Goal: Task Accomplishment & Management: Complete application form

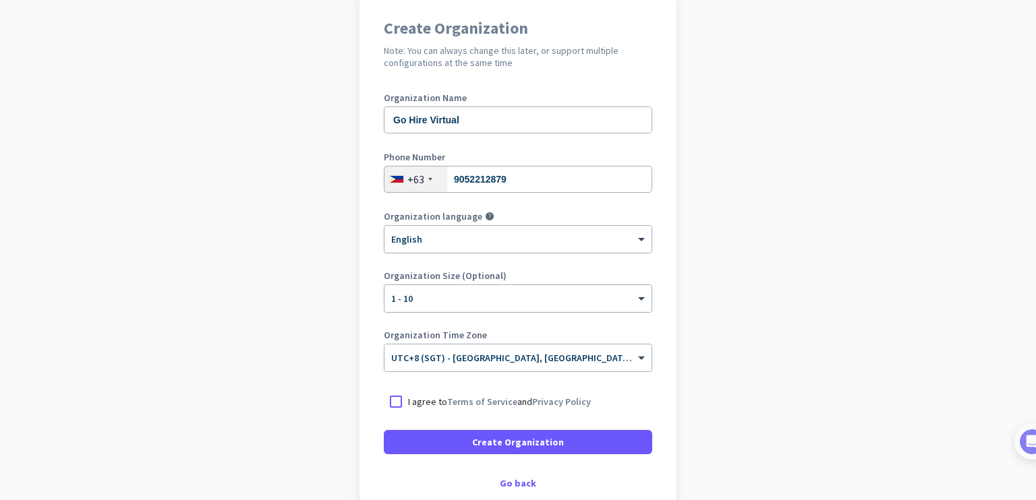
scroll to position [192, 0]
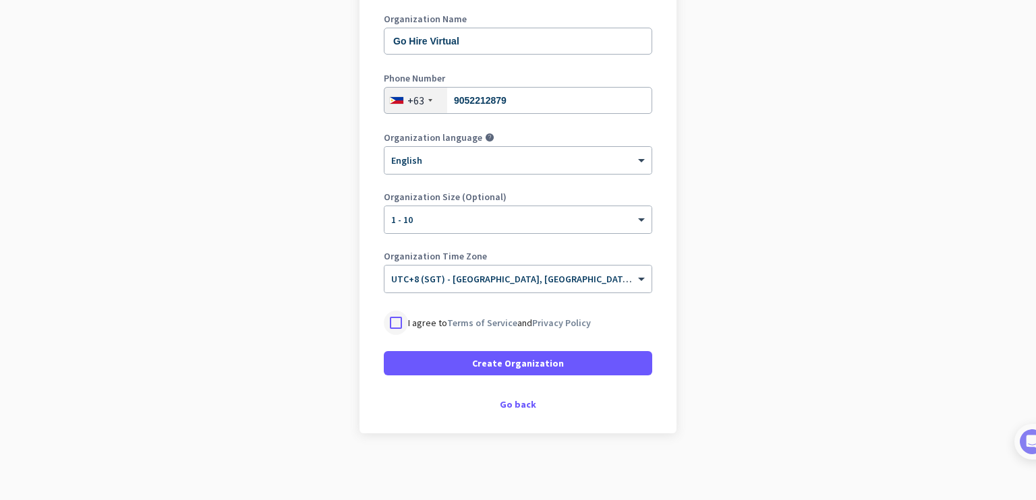
click at [386, 326] on div at bounding box center [396, 323] width 24 height 24
click at [476, 277] on input "text" at bounding box center [504, 275] width 227 height 10
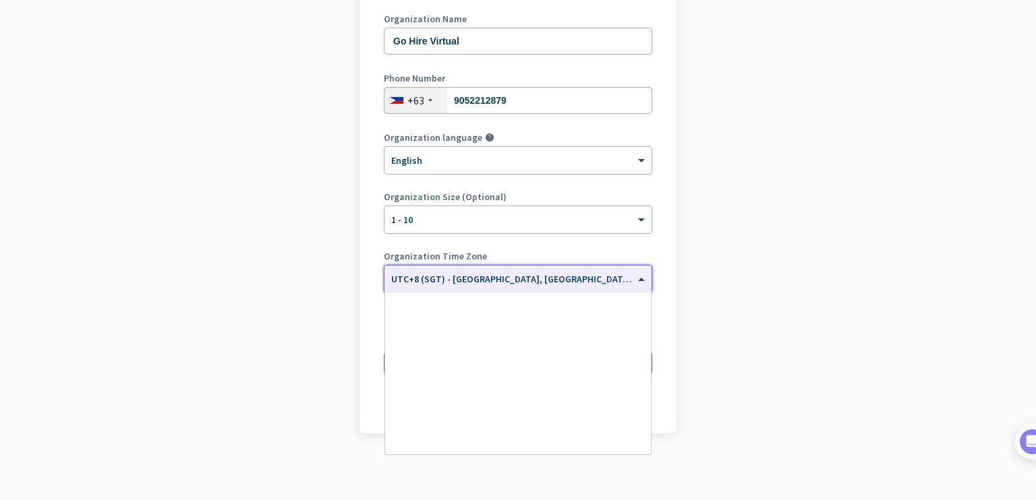
scroll to position [6052, 0]
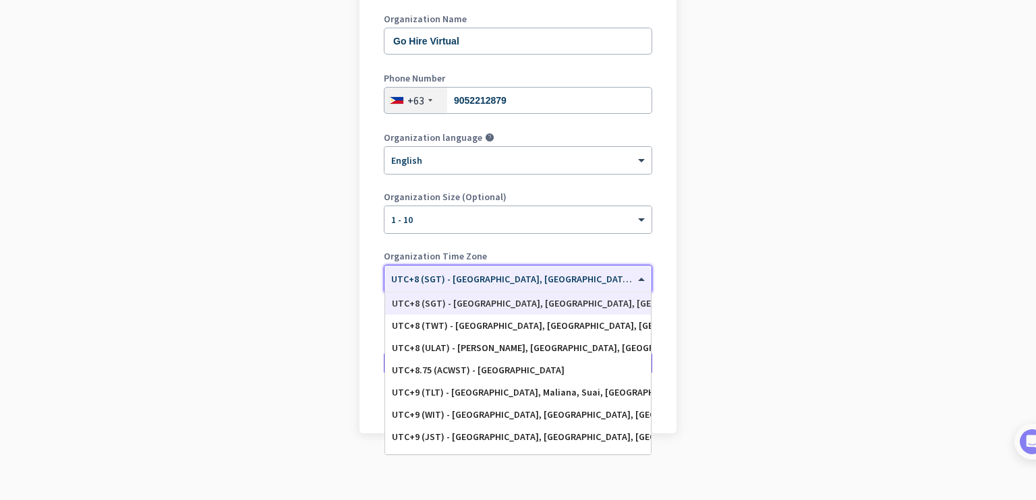
click at [510, 278] on input "text" at bounding box center [504, 275] width 227 height 10
click at [765, 280] on app-onboarding-organization "Create Organization Note: You can always change this later, or support multiple…" at bounding box center [518, 209] width 1036 height 584
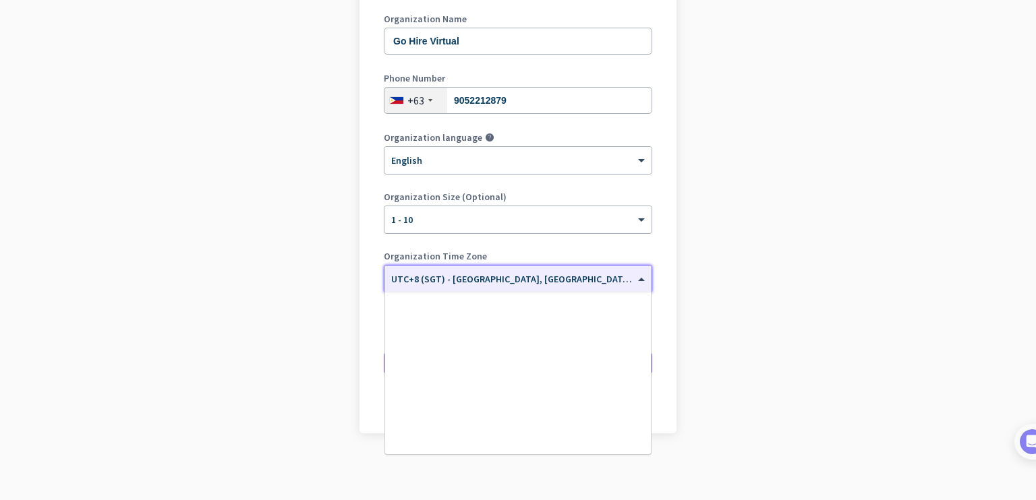
click at [623, 285] on div "× UTC+8 (SGT) - [GEOGRAPHIC_DATA], [GEOGRAPHIC_DATA], [GEOGRAPHIC_DATA]" at bounding box center [517, 279] width 267 height 27
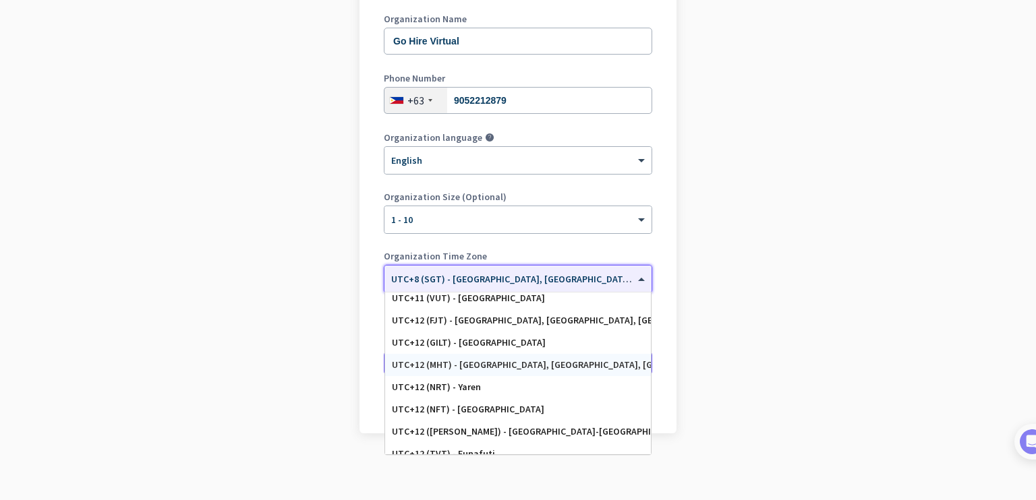
scroll to position [6659, 0]
drag, startPoint x: 847, startPoint y: 293, endPoint x: 791, endPoint y: 311, distance: 58.6
click at [847, 293] on app-onboarding-organization "Create Organization Note: You can always change this later, or support multiple…" at bounding box center [518, 209] width 1036 height 584
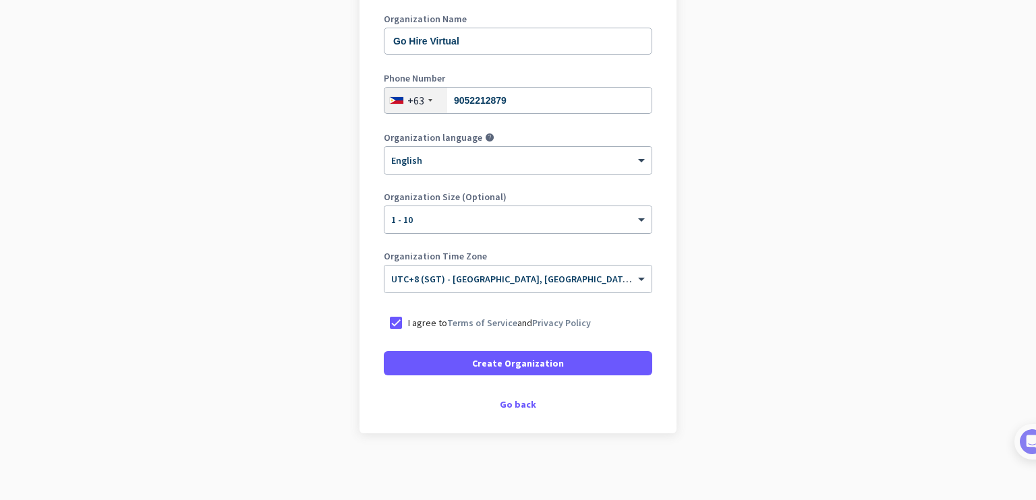
click at [621, 344] on form "Organization Name Go Hire Virtual Phone Number [PHONE_NUMBER] Organization lang…" at bounding box center [518, 194] width 268 height 361
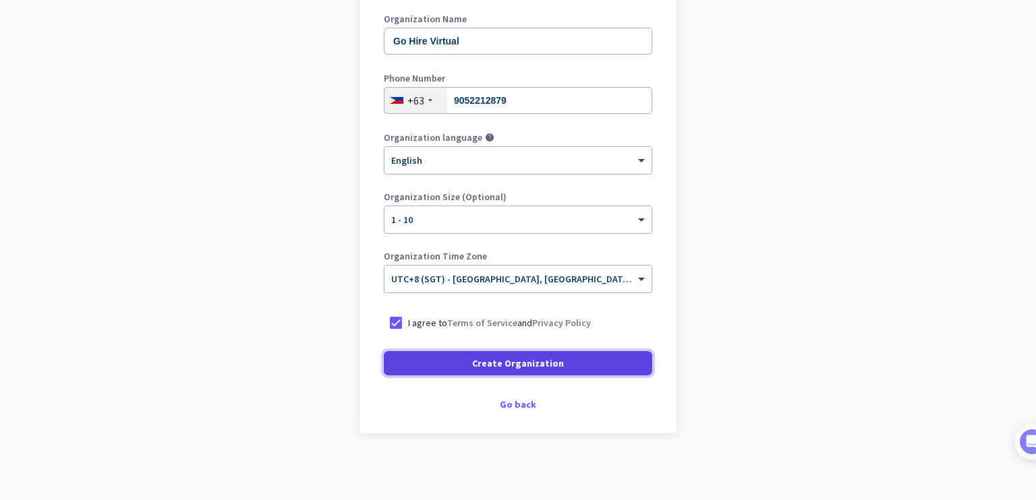
click at [614, 353] on span at bounding box center [518, 363] width 268 height 32
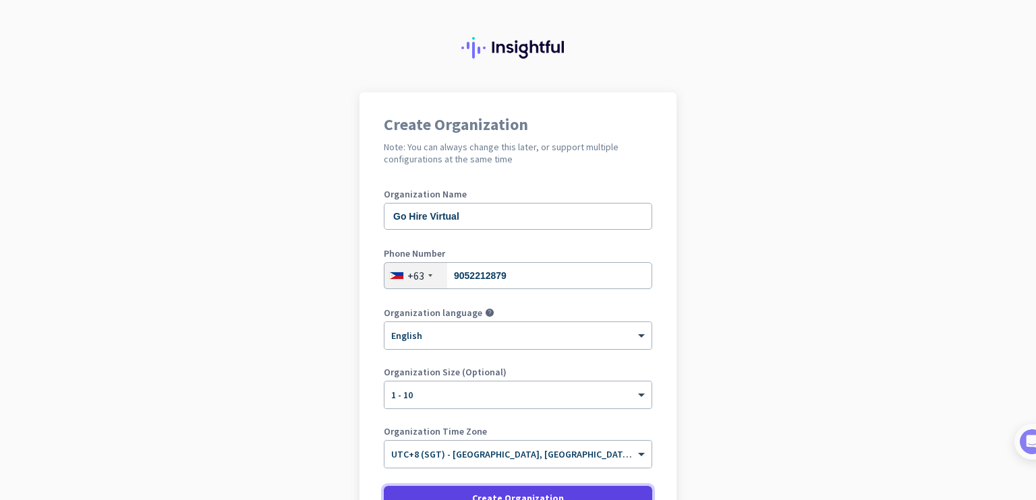
scroll to position [152, 0]
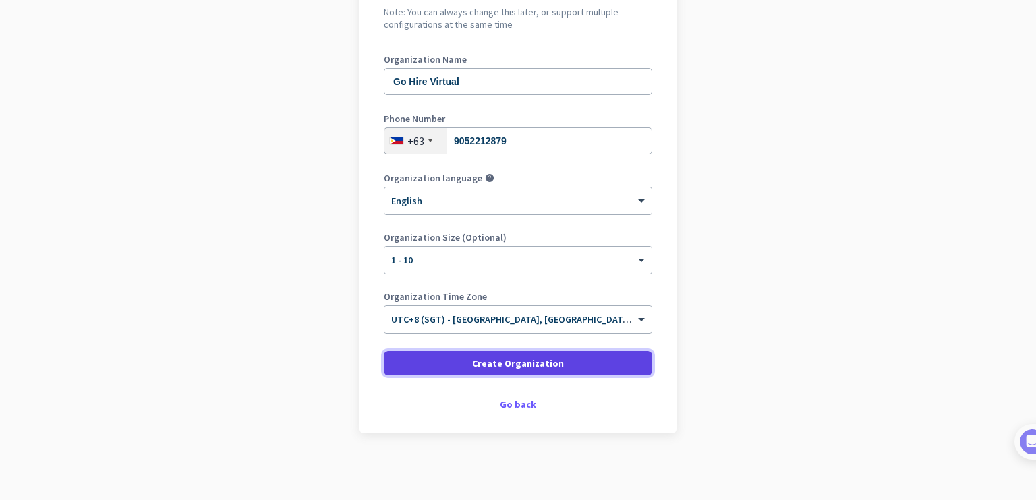
click at [560, 369] on span at bounding box center [518, 363] width 268 height 32
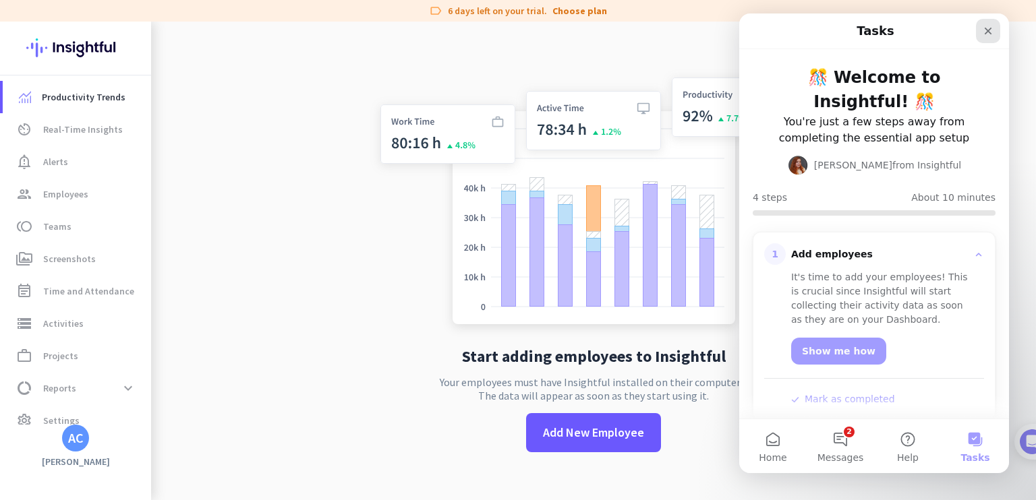
click at [991, 36] on div "Close" at bounding box center [988, 31] width 24 height 24
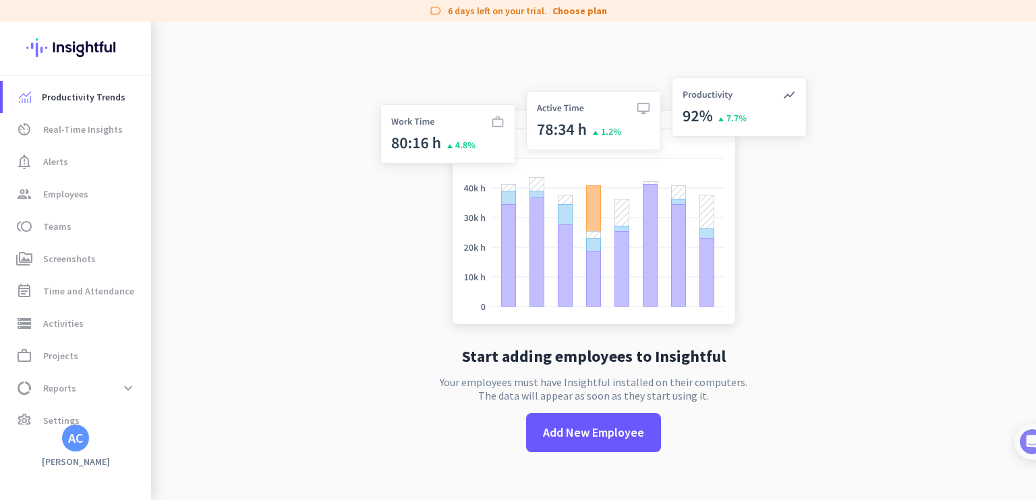
click at [96, 56] on img at bounding box center [75, 48] width 98 height 53
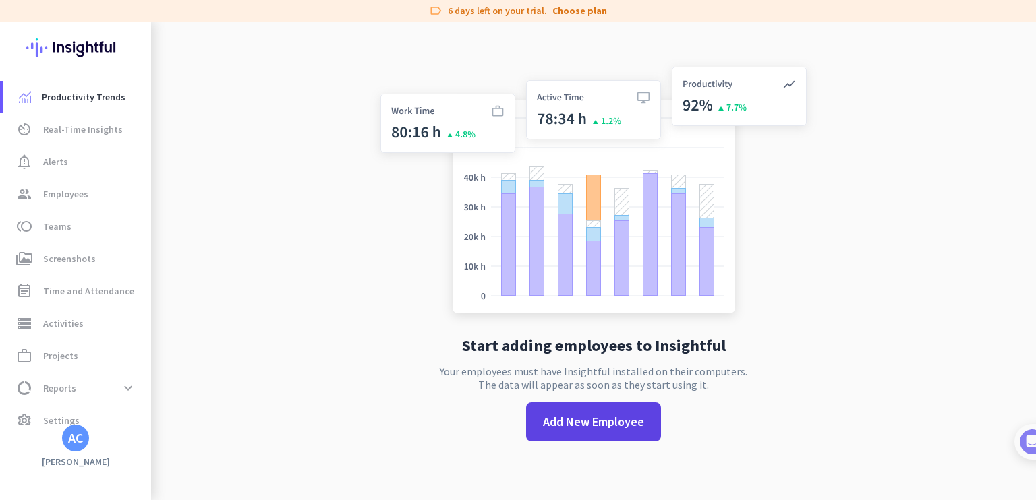
scroll to position [22, 0]
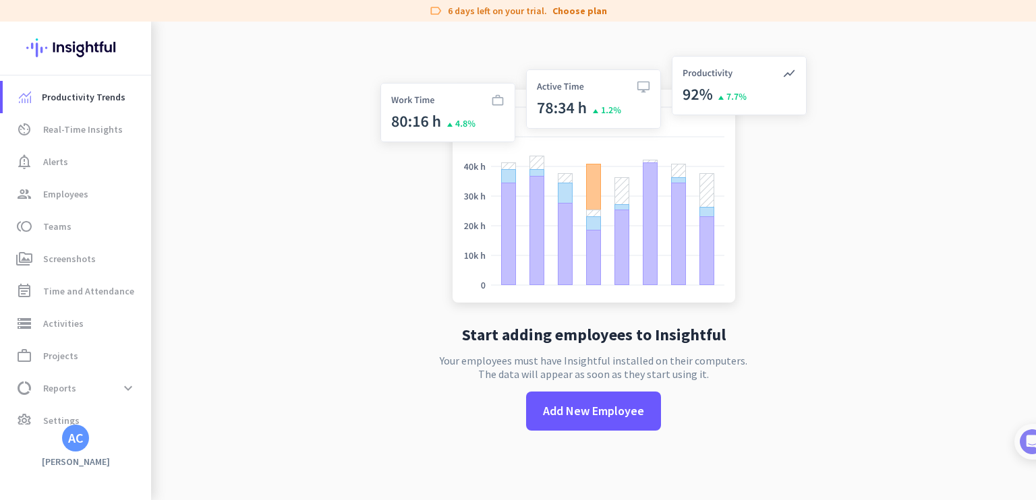
click at [88, 444] on app-letter-avatar "AC" at bounding box center [75, 438] width 27 height 27
click at [76, 438] on div "AC" at bounding box center [76, 437] width 16 height 13
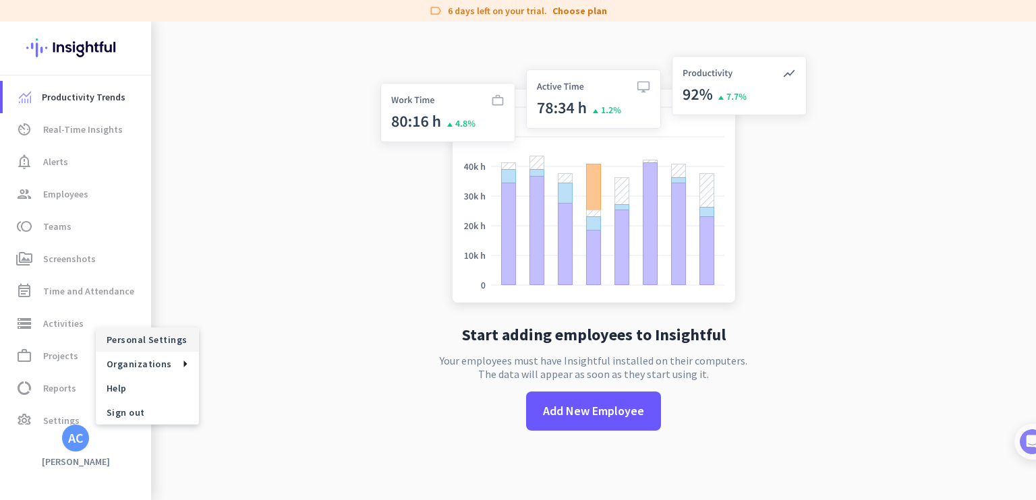
click at [181, 342] on span "Personal Settings" at bounding box center [148, 340] width 82 height 12
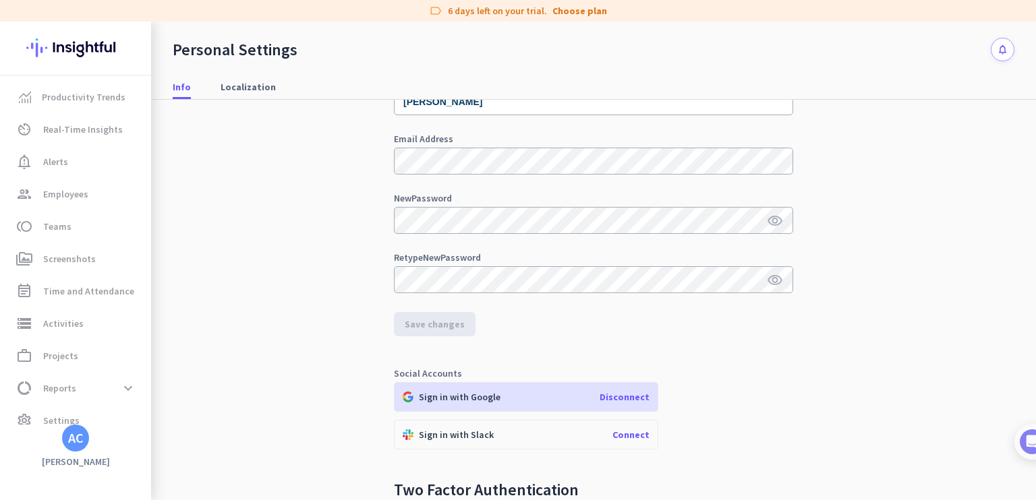
scroll to position [224, 0]
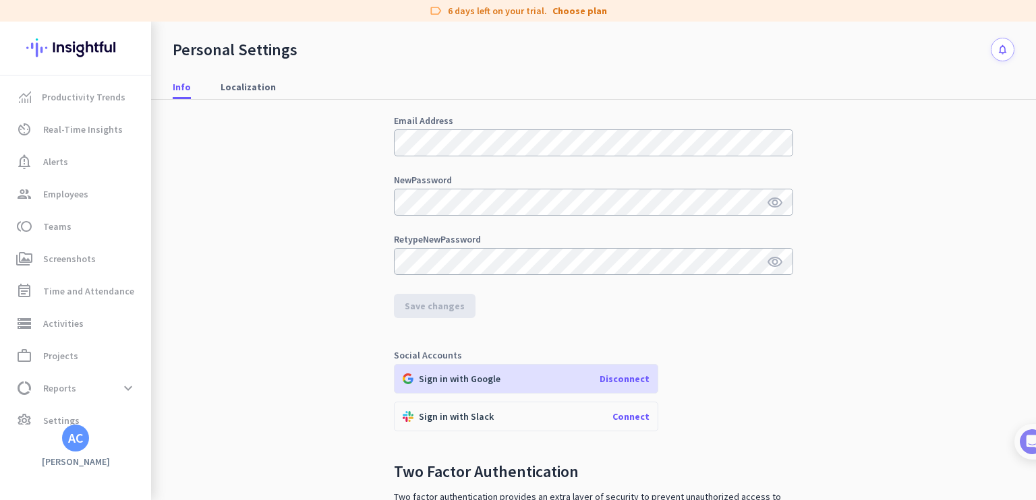
click at [400, 168] on form "Full Name [PERSON_NAME] Email Address New Password visibility Retype New Passwo…" at bounding box center [593, 188] width 399 height 262
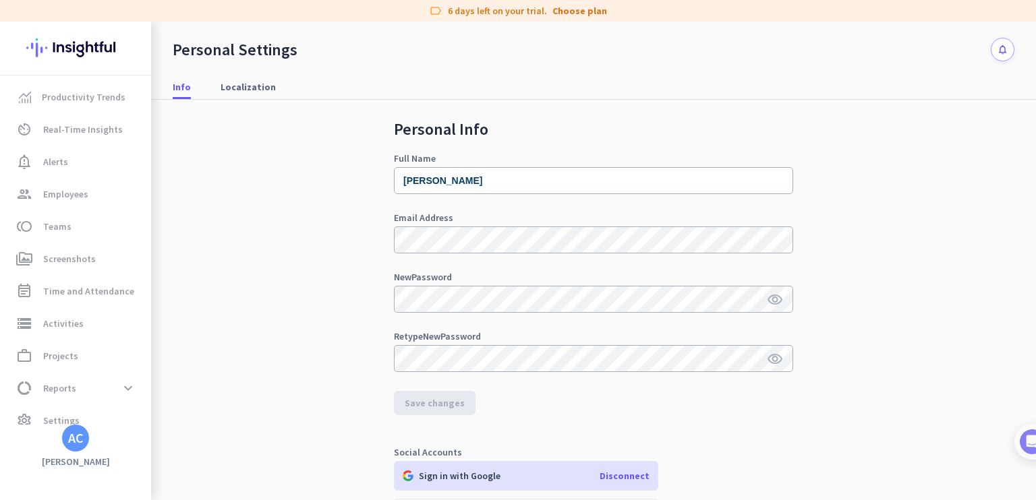
scroll to position [0, 0]
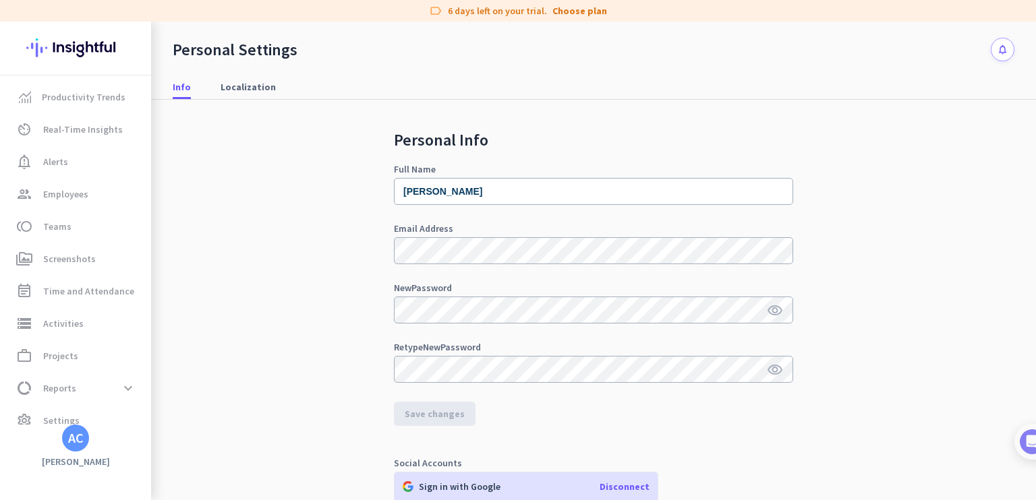
click at [23, 32] on div at bounding box center [75, 49] width 151 height 54
click at [42, 42] on img at bounding box center [75, 48] width 98 height 53
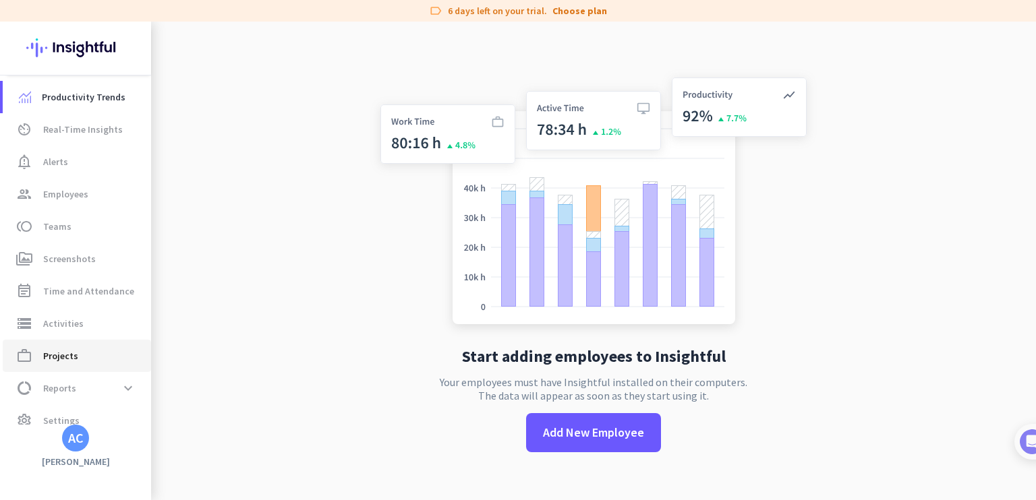
scroll to position [17, 0]
